Goal: Information Seeking & Learning: Learn about a topic

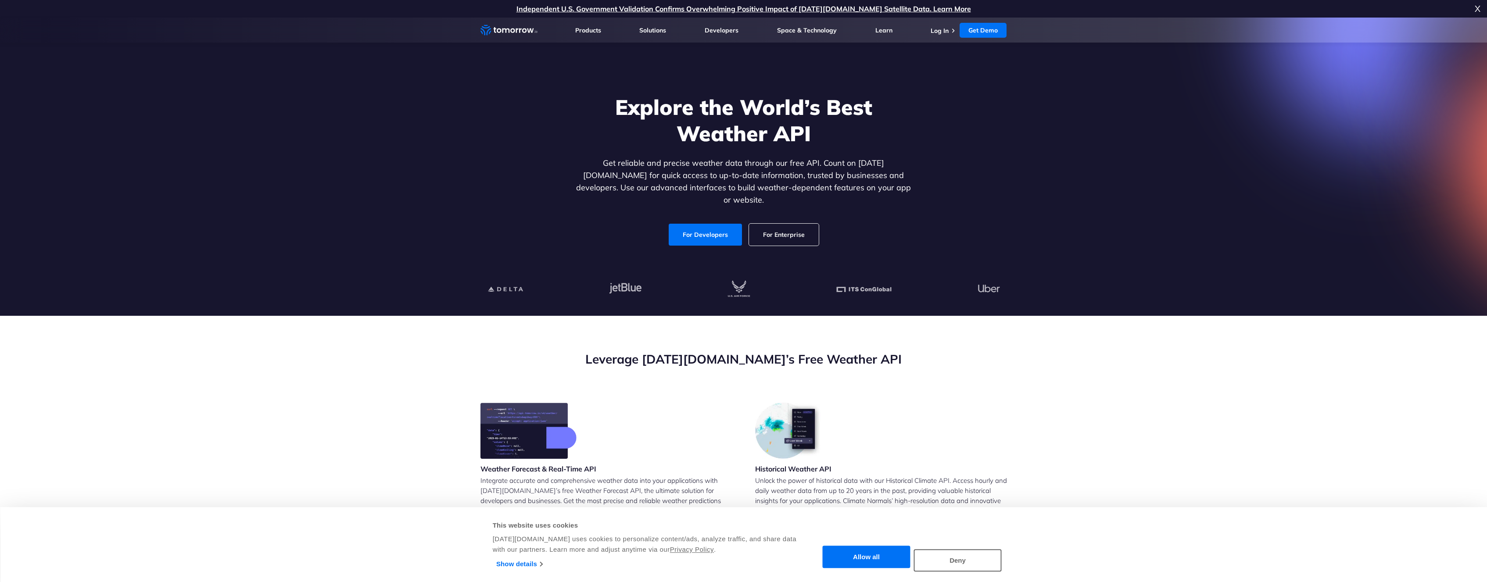
click at [1028, 368] on section "Leverage Tomorrow.io’s Free Weather API Weather Forecast & Real-Time API Integr…" at bounding box center [743, 536] width 1487 height 441
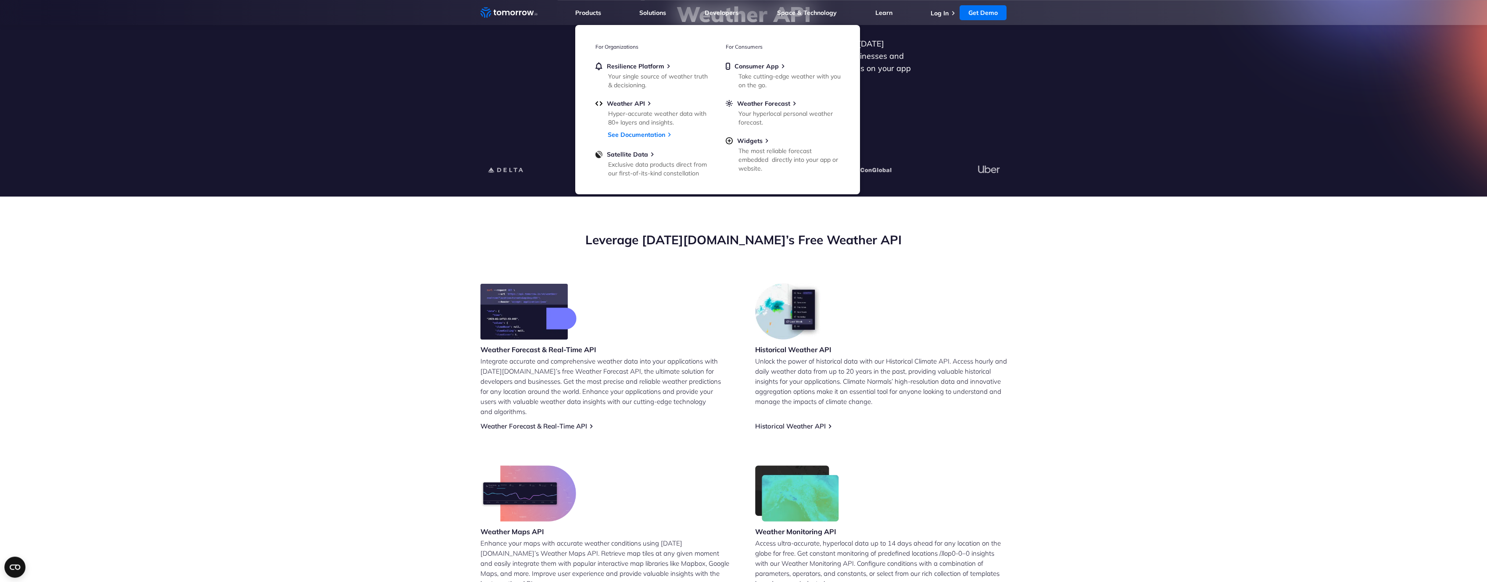
scroll to position [134, 0]
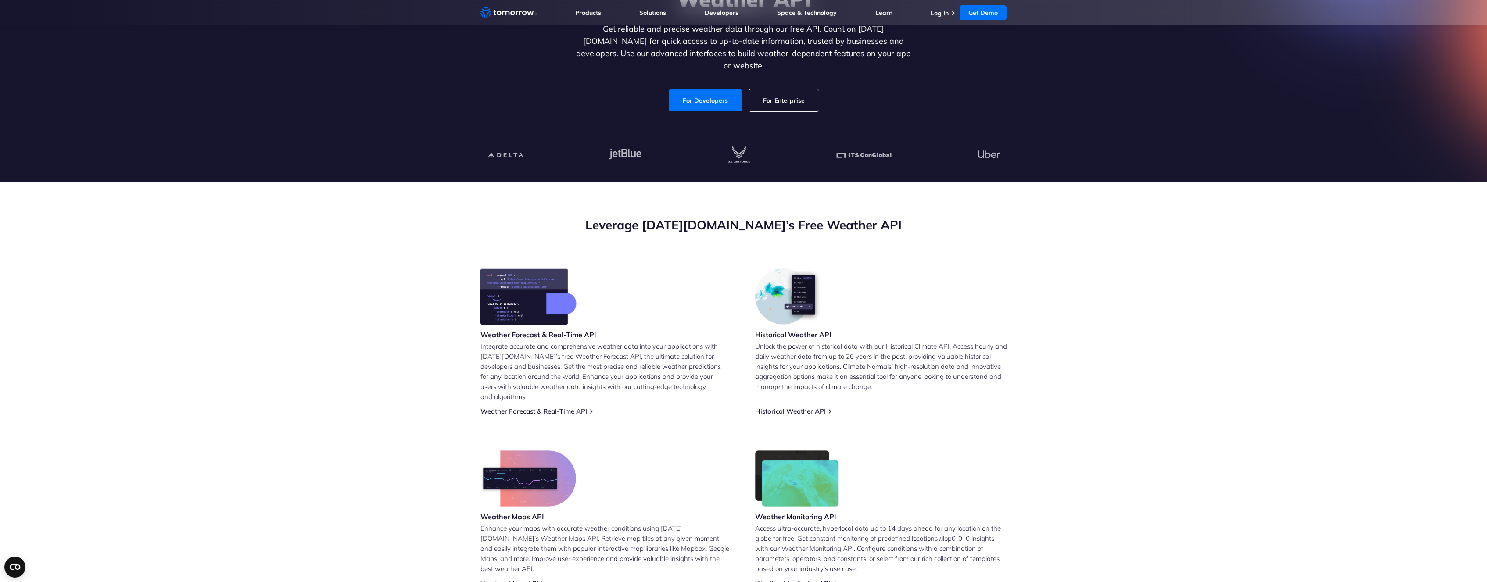
click at [818, 579] on link "Weather Monitoring API" at bounding box center [792, 583] width 75 height 8
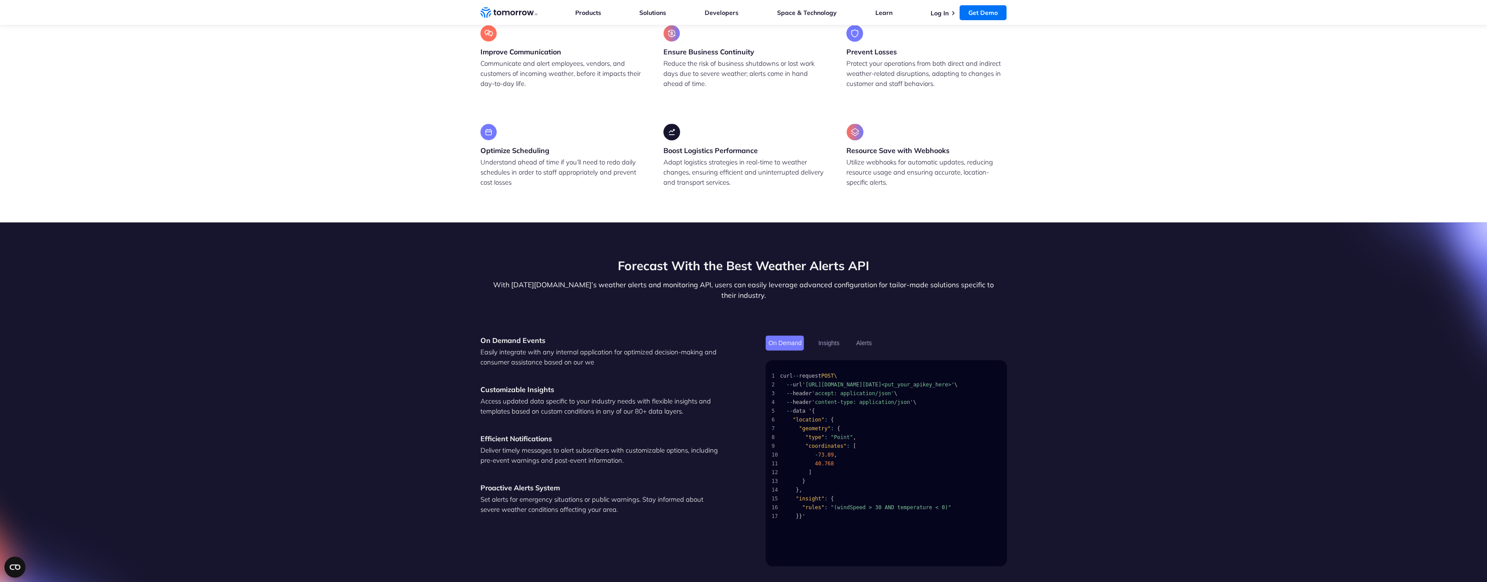
scroll to position [1075, 0]
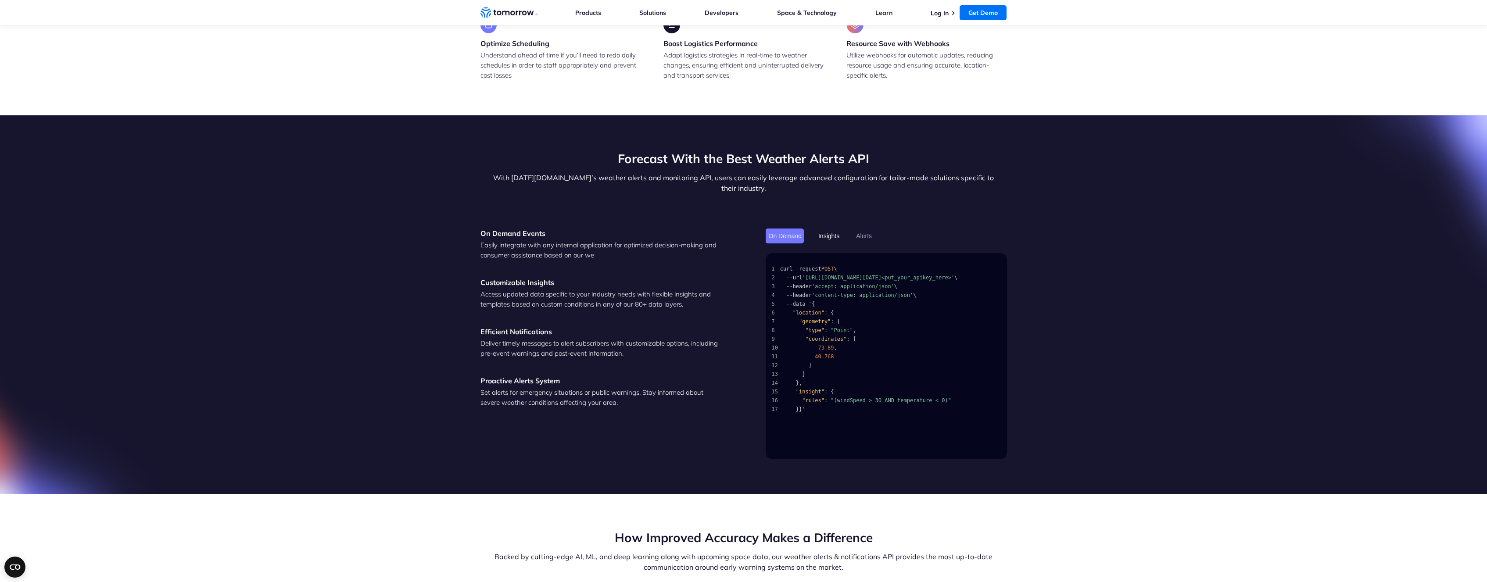
click at [830, 229] on button "Insights" at bounding box center [828, 236] width 27 height 15
click at [792, 229] on button "On Demand" at bounding box center [785, 236] width 39 height 15
click at [1118, 326] on section "Forecast With the Best Weather Alerts API With [DATE][DOMAIN_NAME]’s weather al…" at bounding box center [743, 304] width 1487 height 379
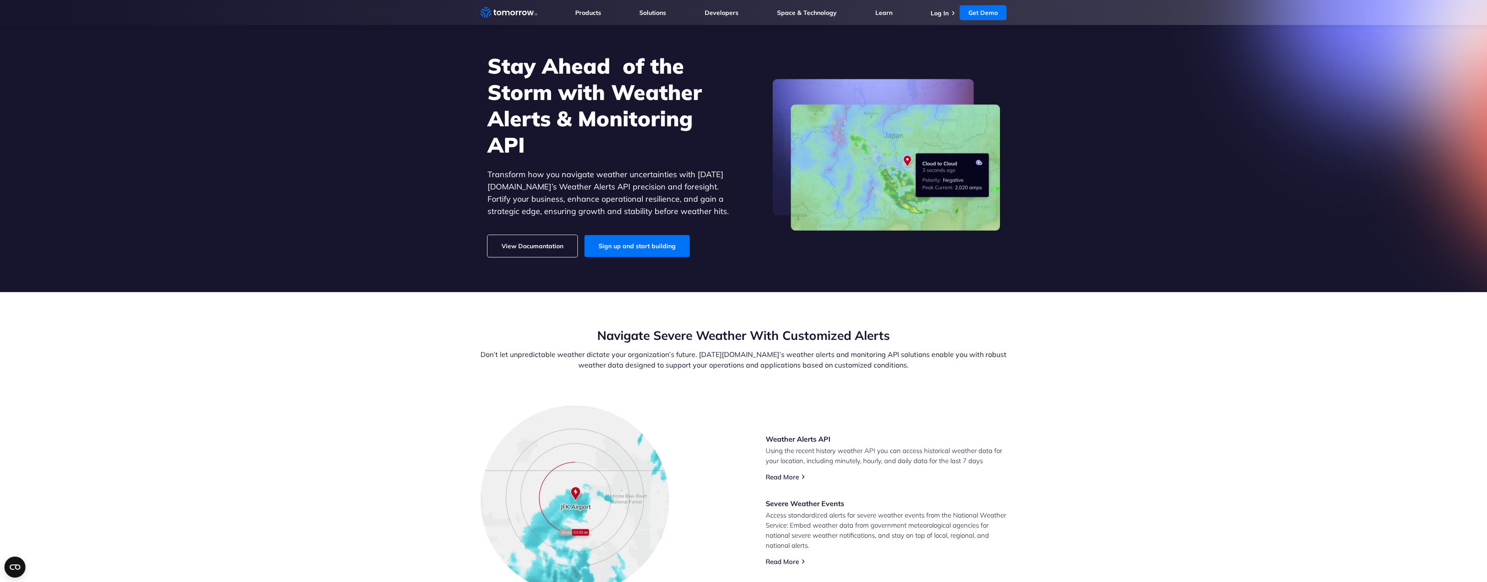
scroll to position [0, 0]
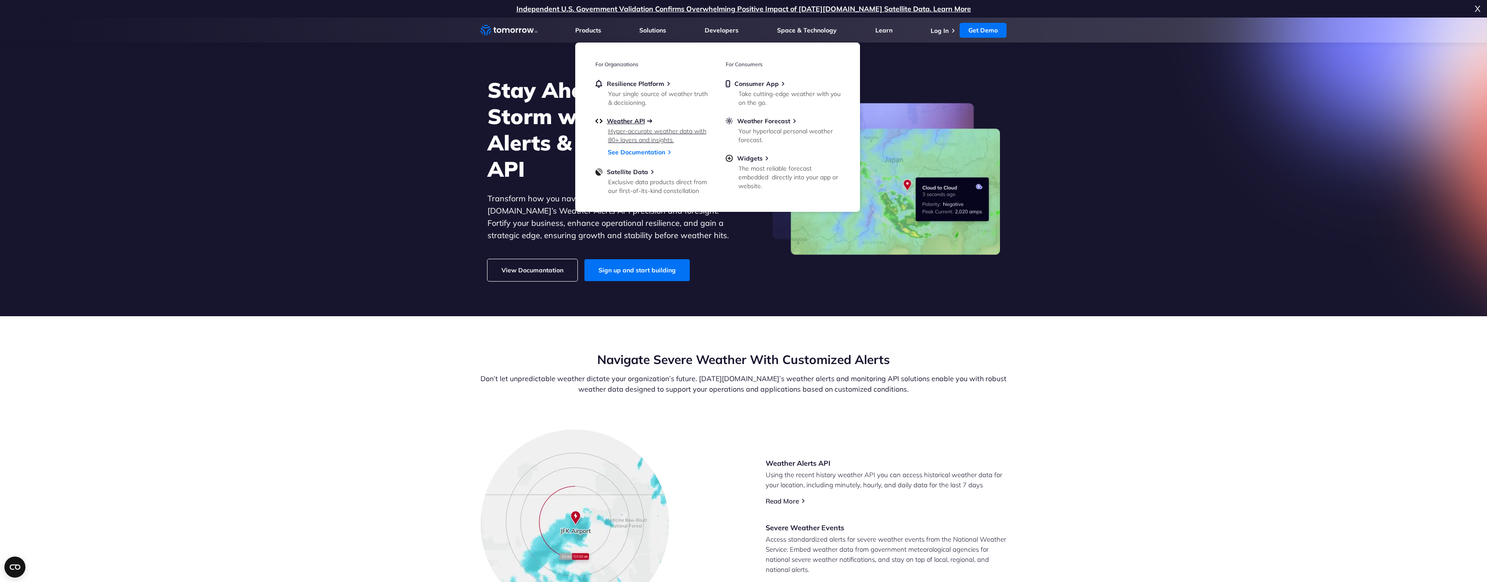
click at [637, 124] on span "Weather API" at bounding box center [626, 121] width 38 height 8
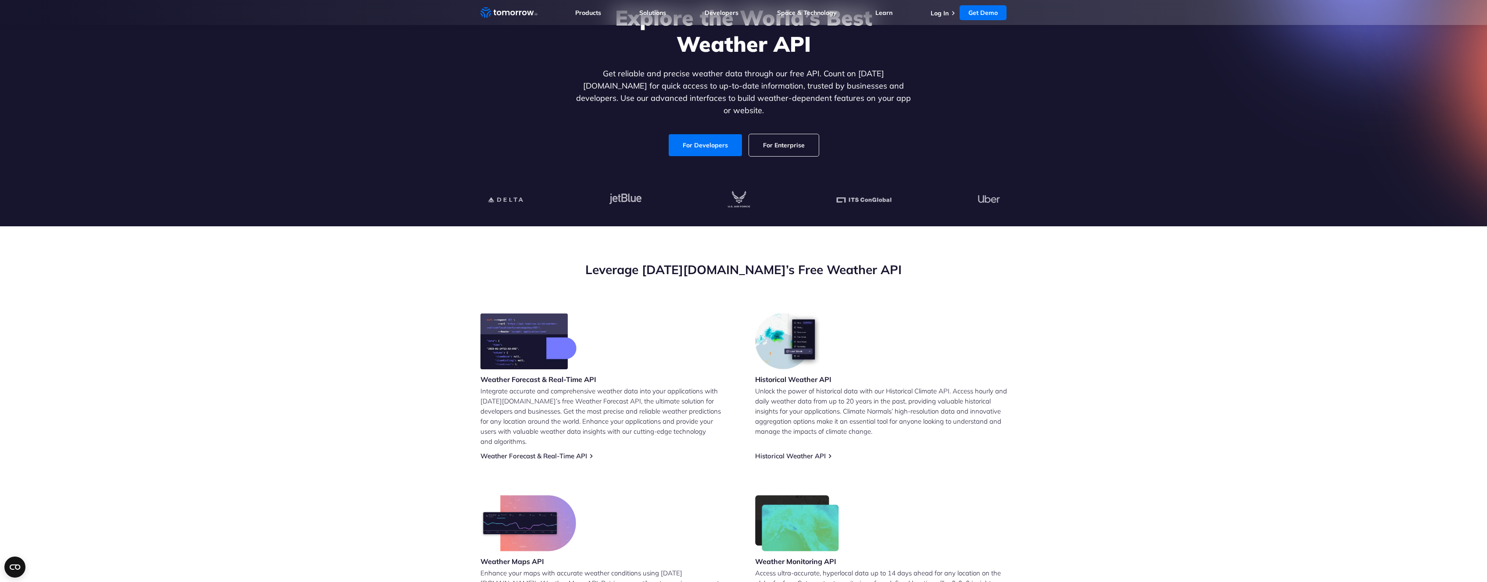
scroll to position [179, 0]
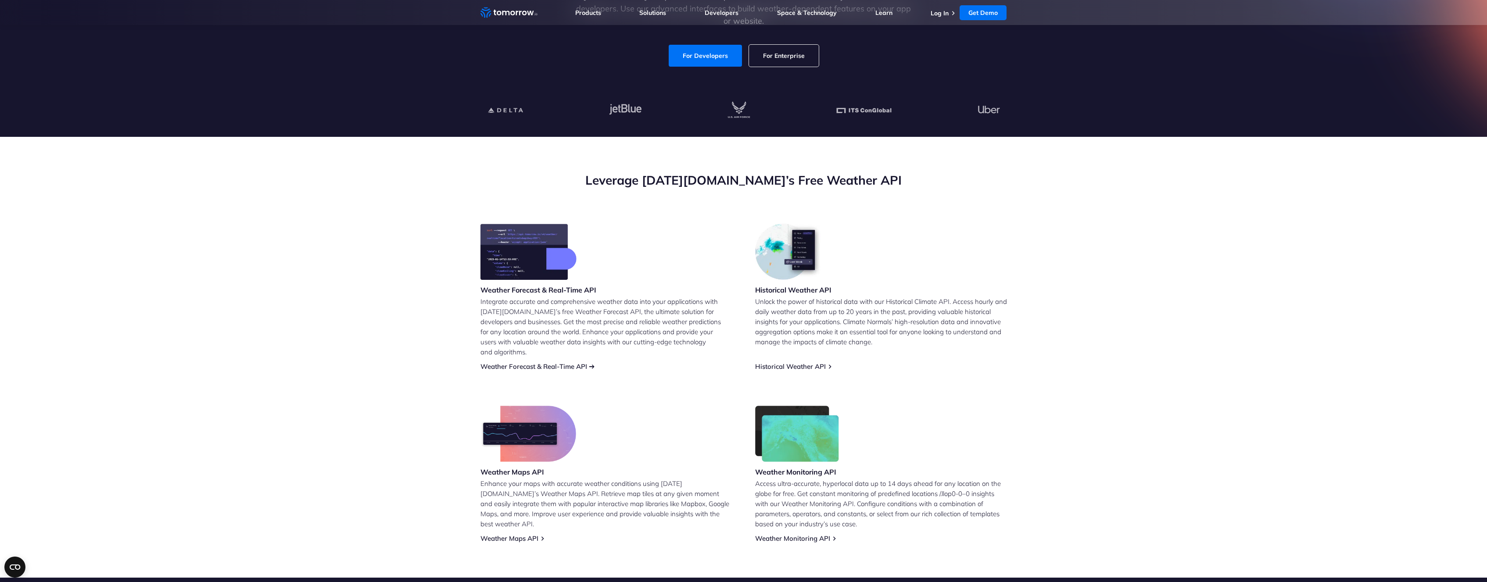
click at [555, 362] on link "Weather Forecast & Real-Time API" at bounding box center [533, 366] width 107 height 8
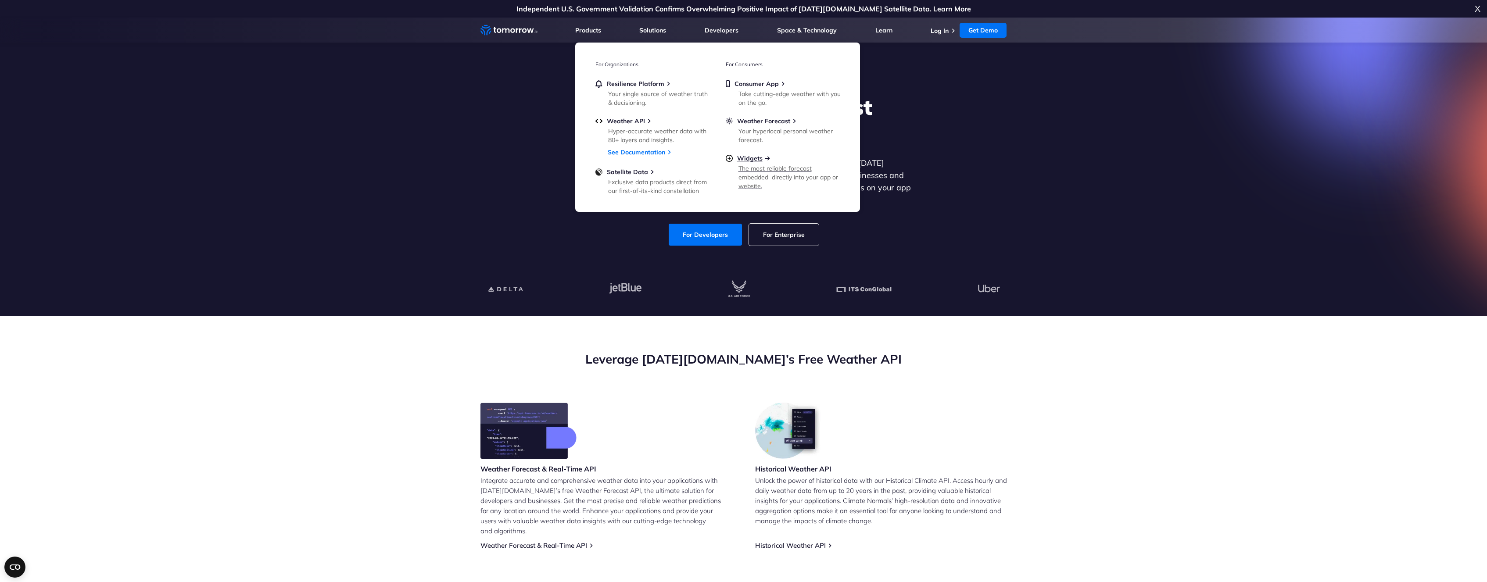
click at [742, 156] on span "Widgets" at bounding box center [749, 158] width 25 height 8
